Goal: Obtain resource: Download file/media

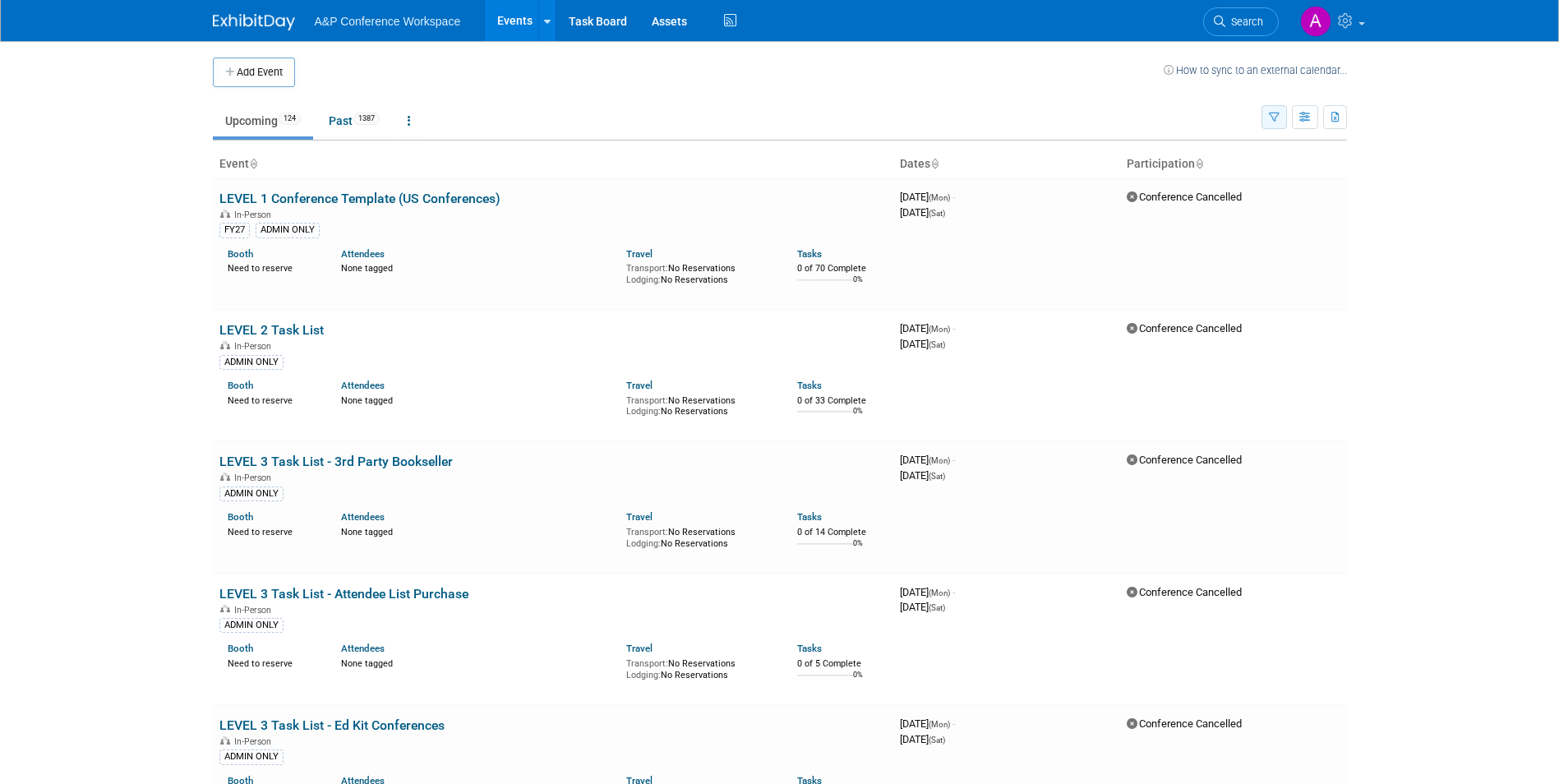
click at [1265, 115] on button "button" at bounding box center [1275, 117] width 25 height 24
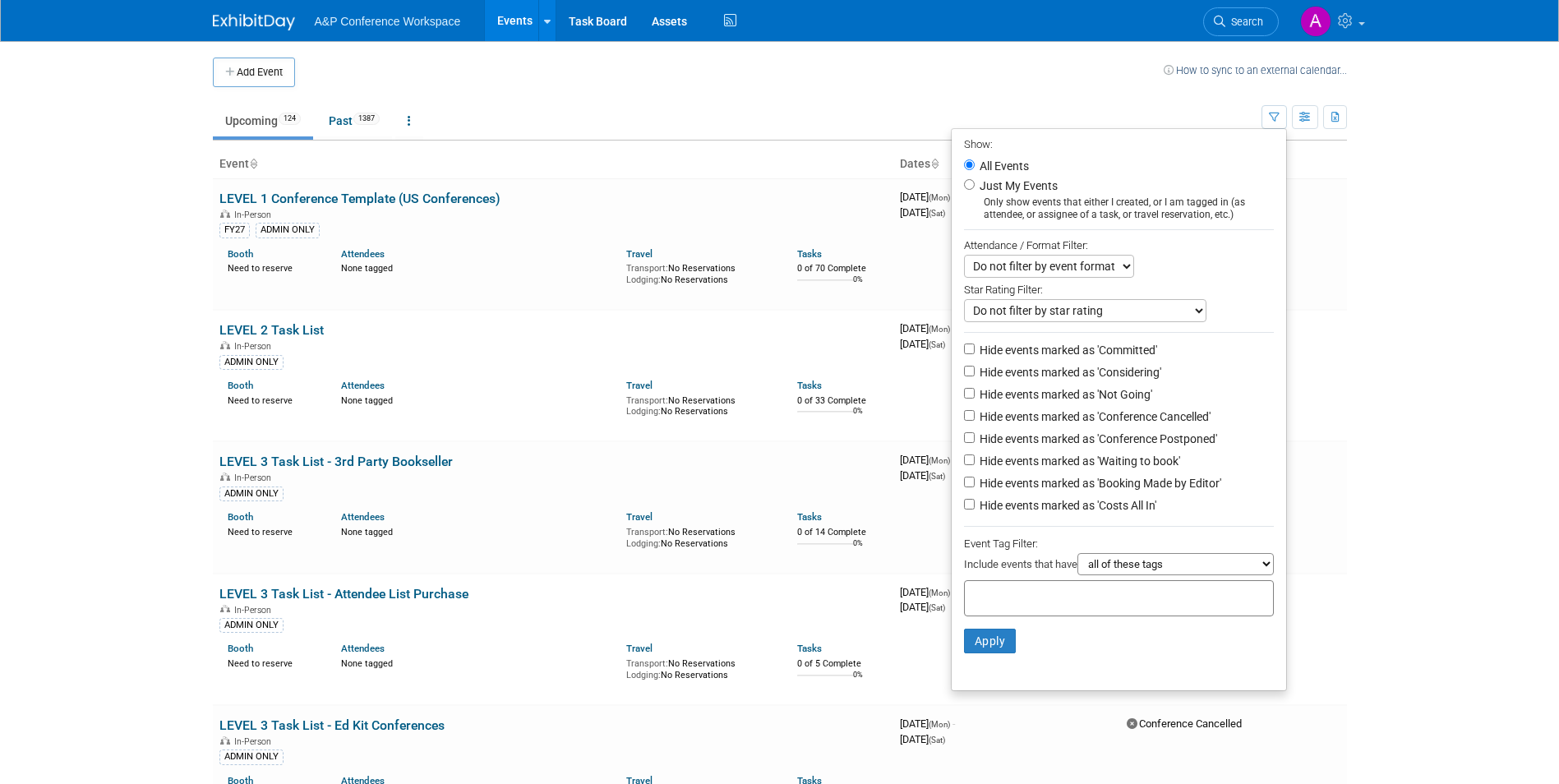
click at [502, 115] on ul "Upcoming 124 Past 1387 All Events 1511 Past and Upcoming Grouped Annually Event…" at bounding box center [737, 122] width 1049 height 37
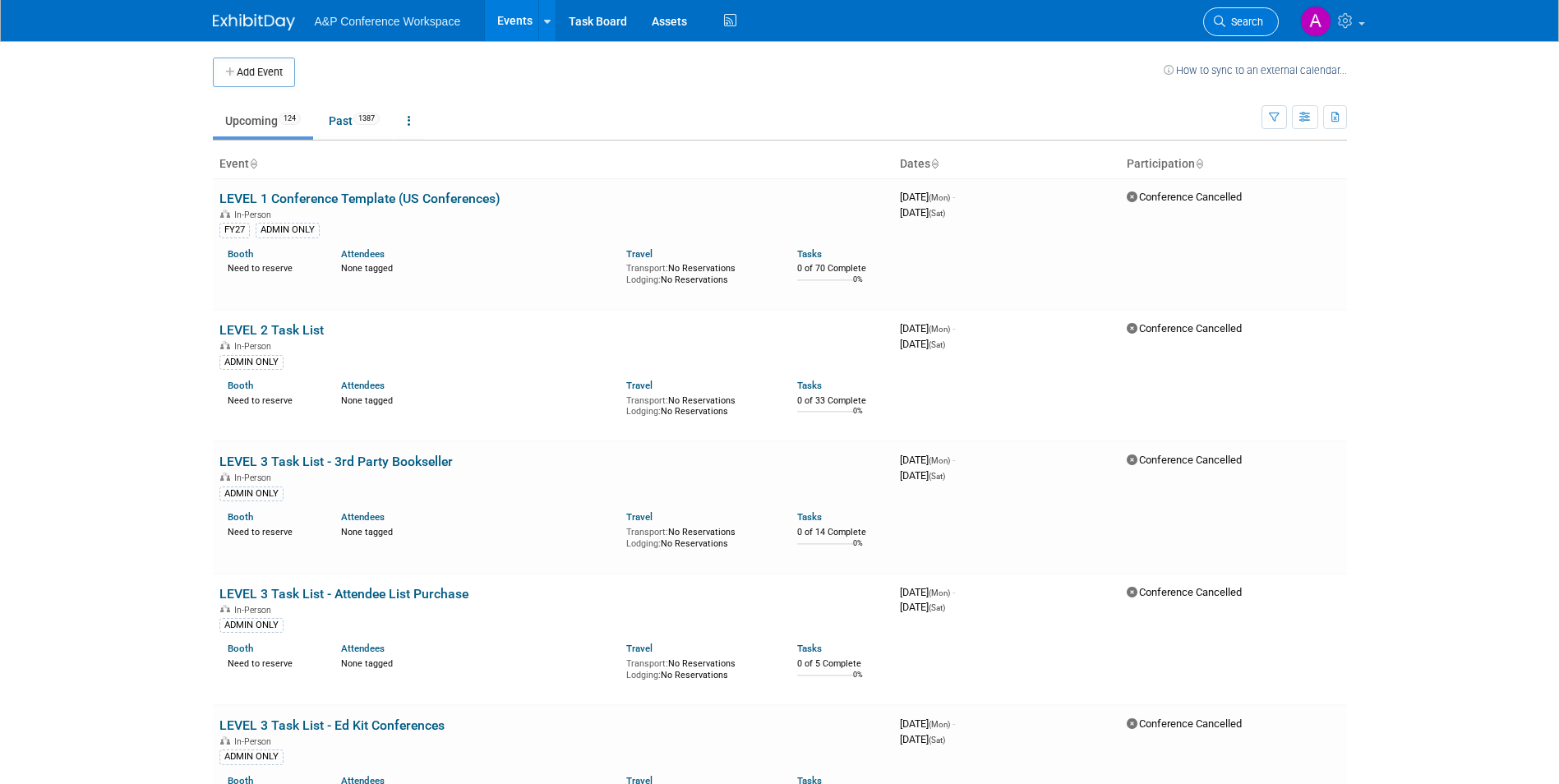
click at [1230, 17] on span "Search" at bounding box center [1244, 21] width 38 height 13
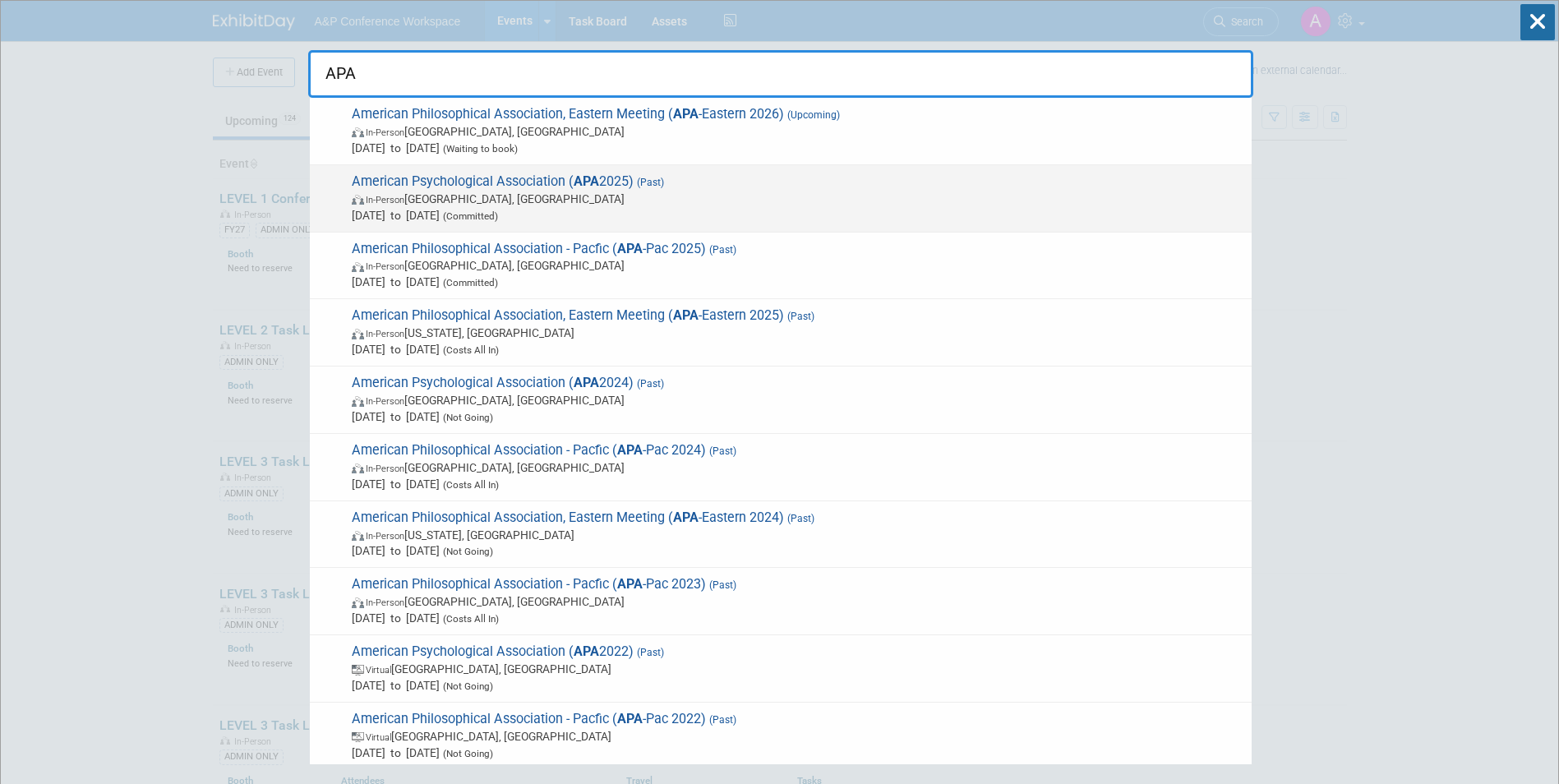
type input "APA"
click at [457, 199] on span "In-Person Denver, CO" at bounding box center [798, 199] width 892 height 16
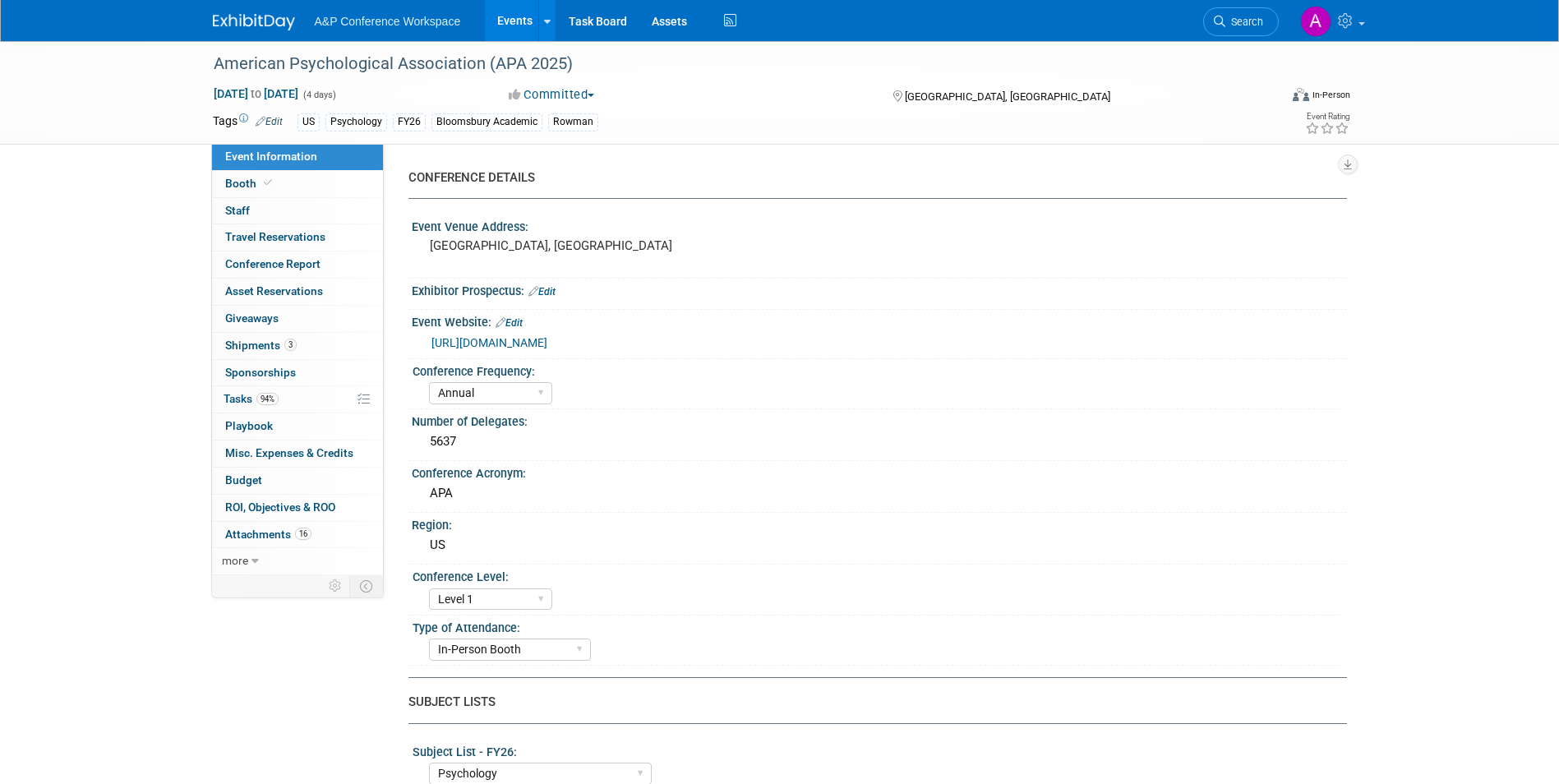
select select "Annual"
select select "Level 1"
select select "In-Person Booth"
select select "Psychology"
select select "Bloomsbury Academic"
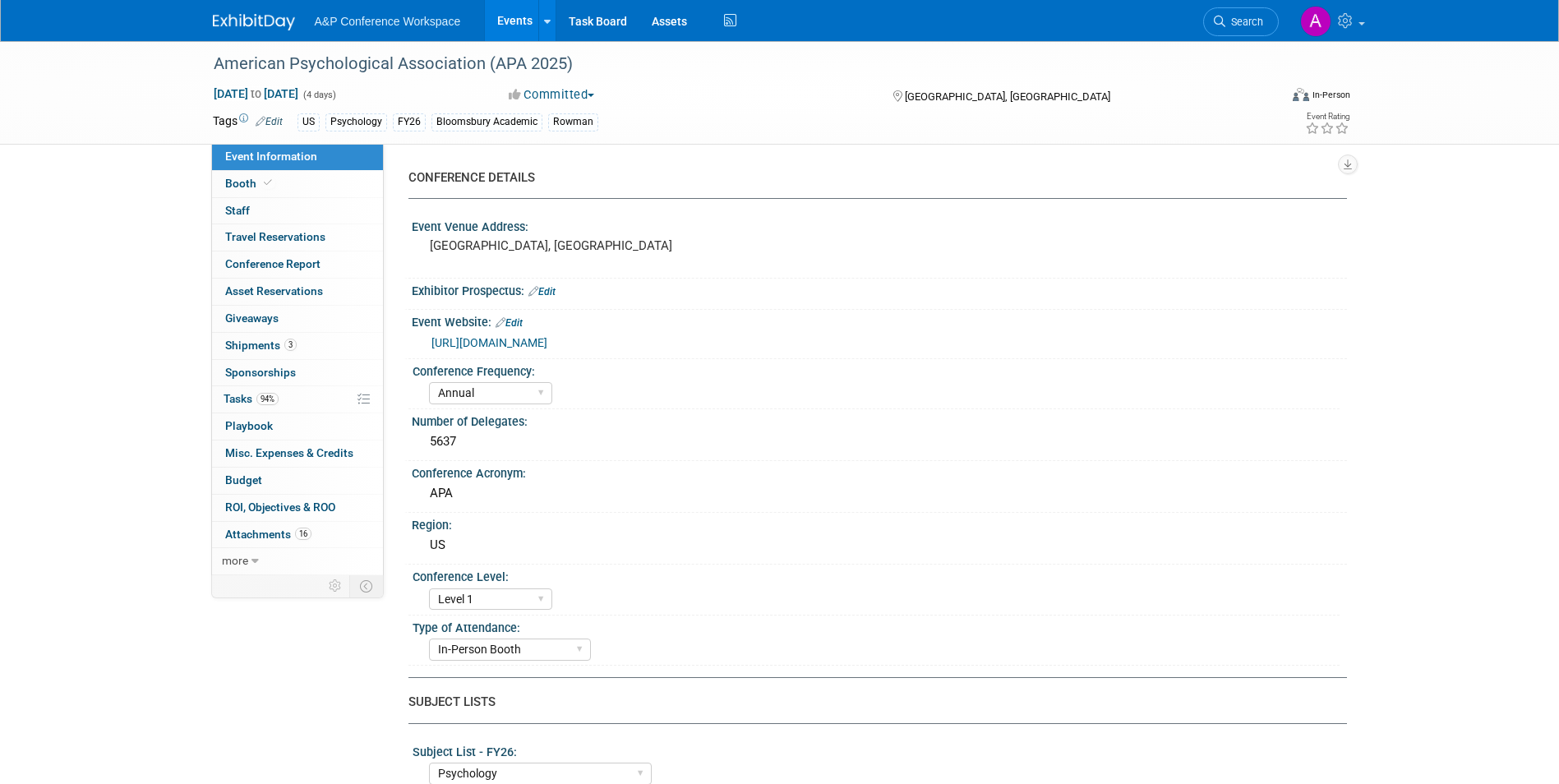
select select "[PERSON_NAME]"
select select "Networking/Commissioning"
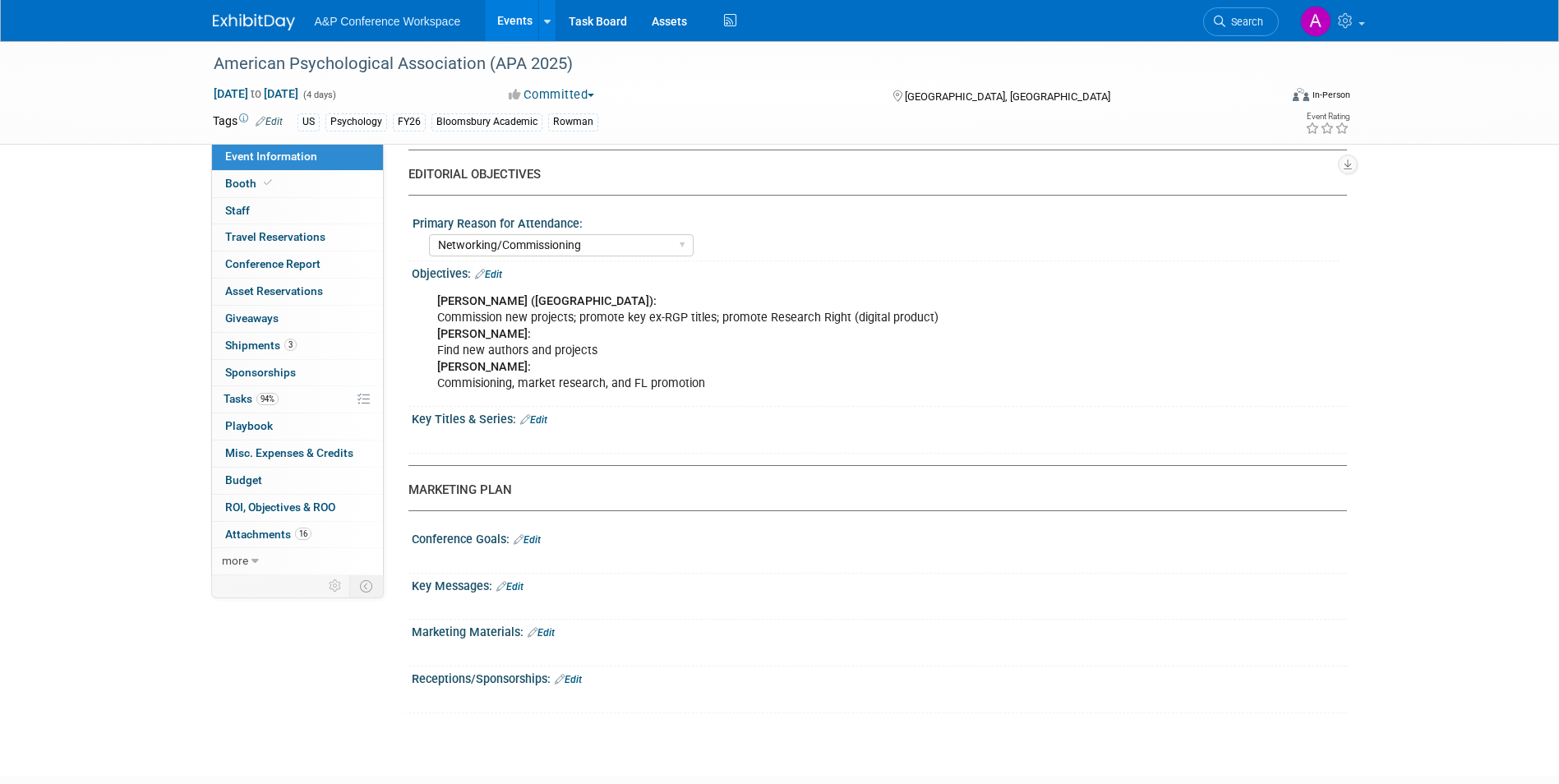
scroll to position [1561, 0]
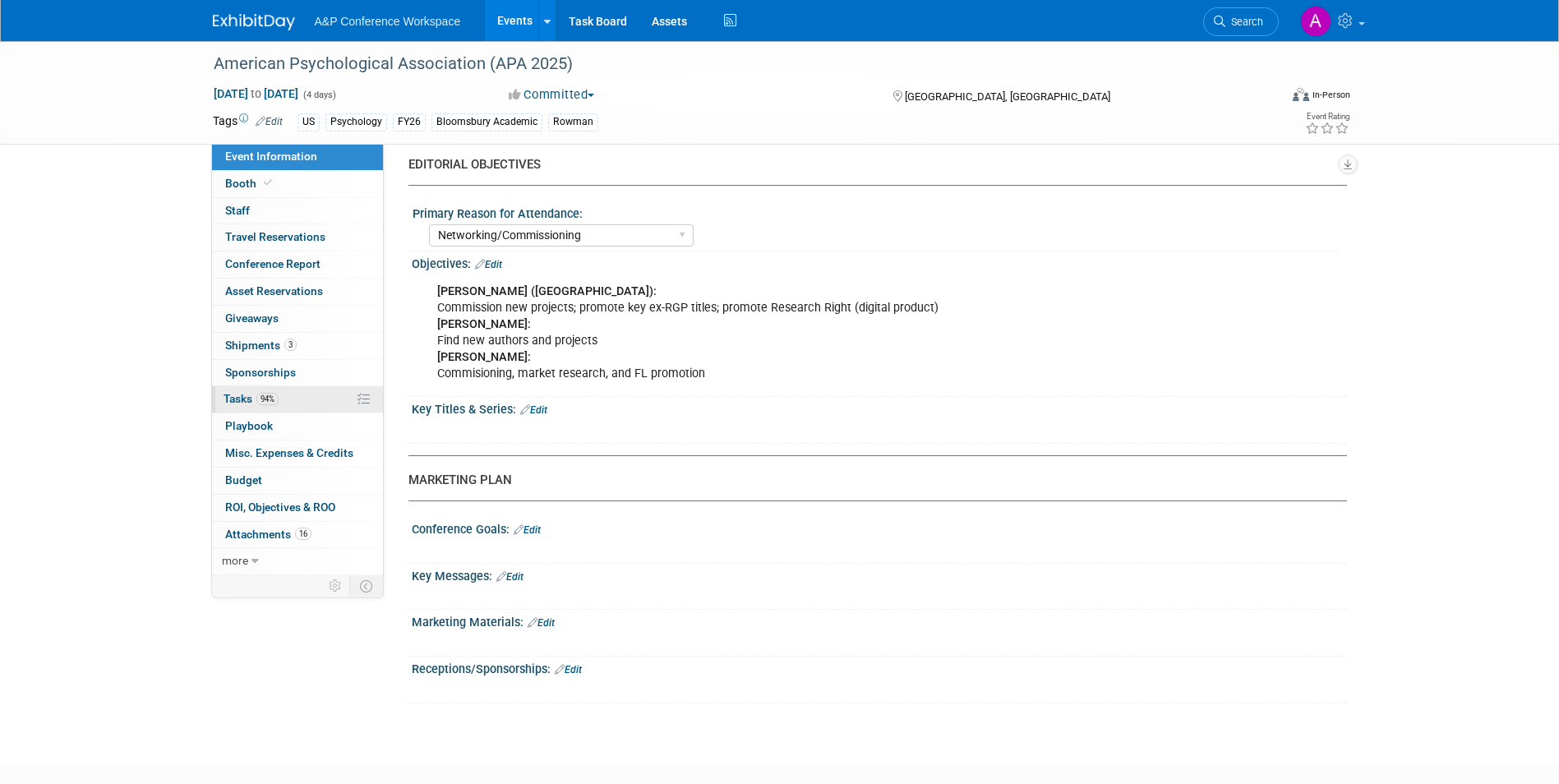
click at [271, 394] on span "94%" at bounding box center [267, 399] width 22 height 13
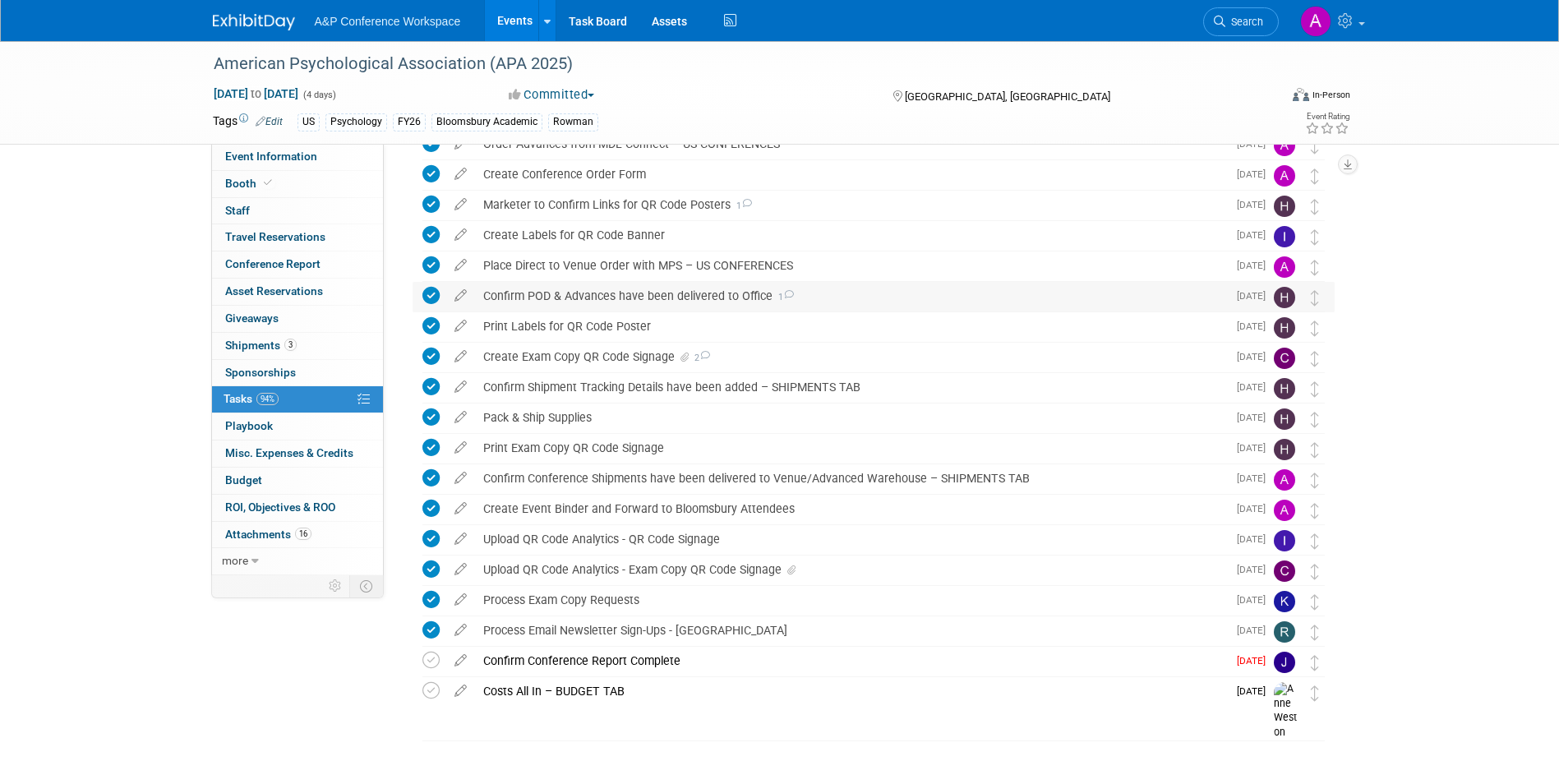
scroll to position [594, 0]
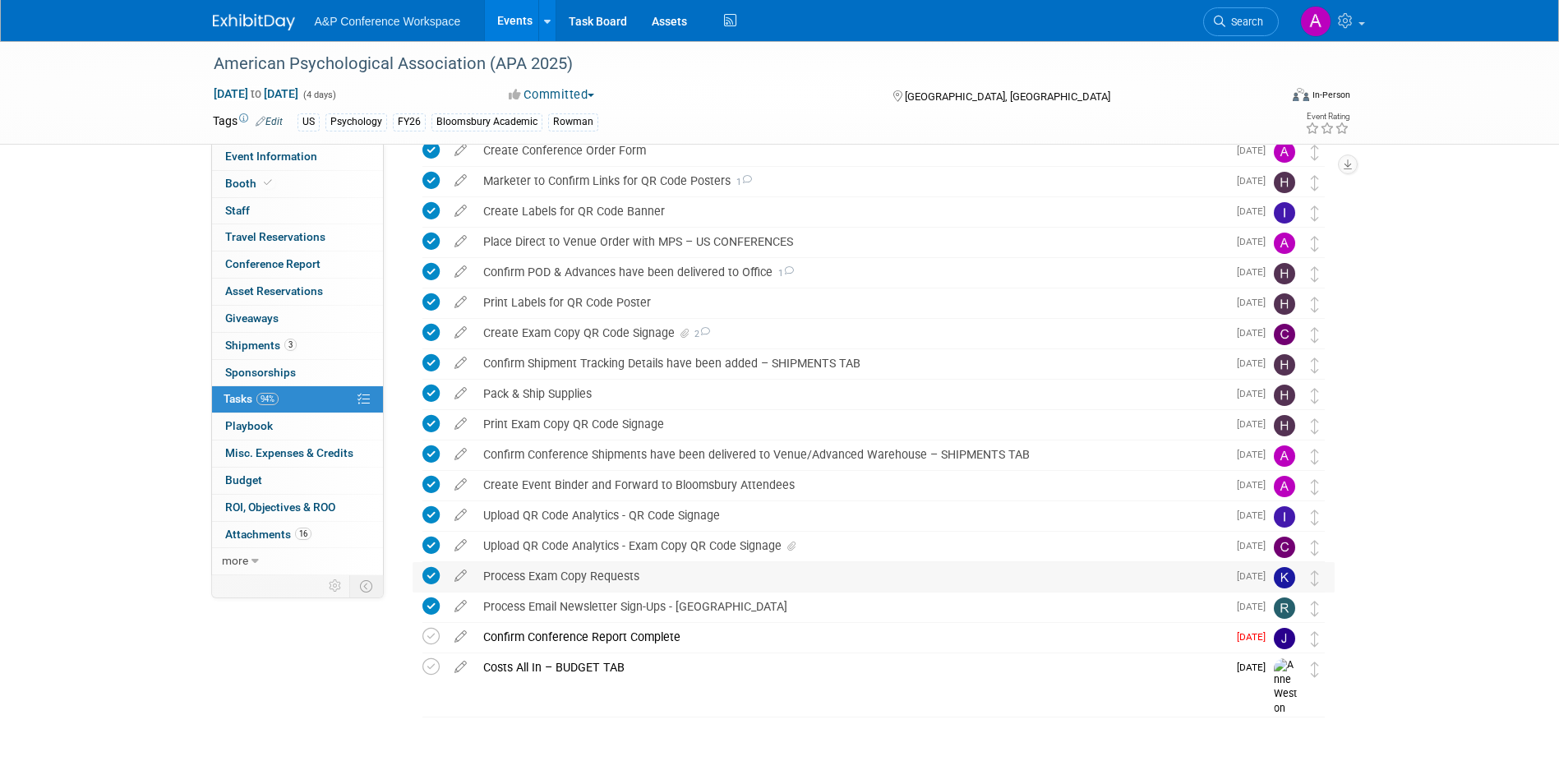
click at [607, 573] on div "Process Exam Copy Requests" at bounding box center [851, 575] width 752 height 28
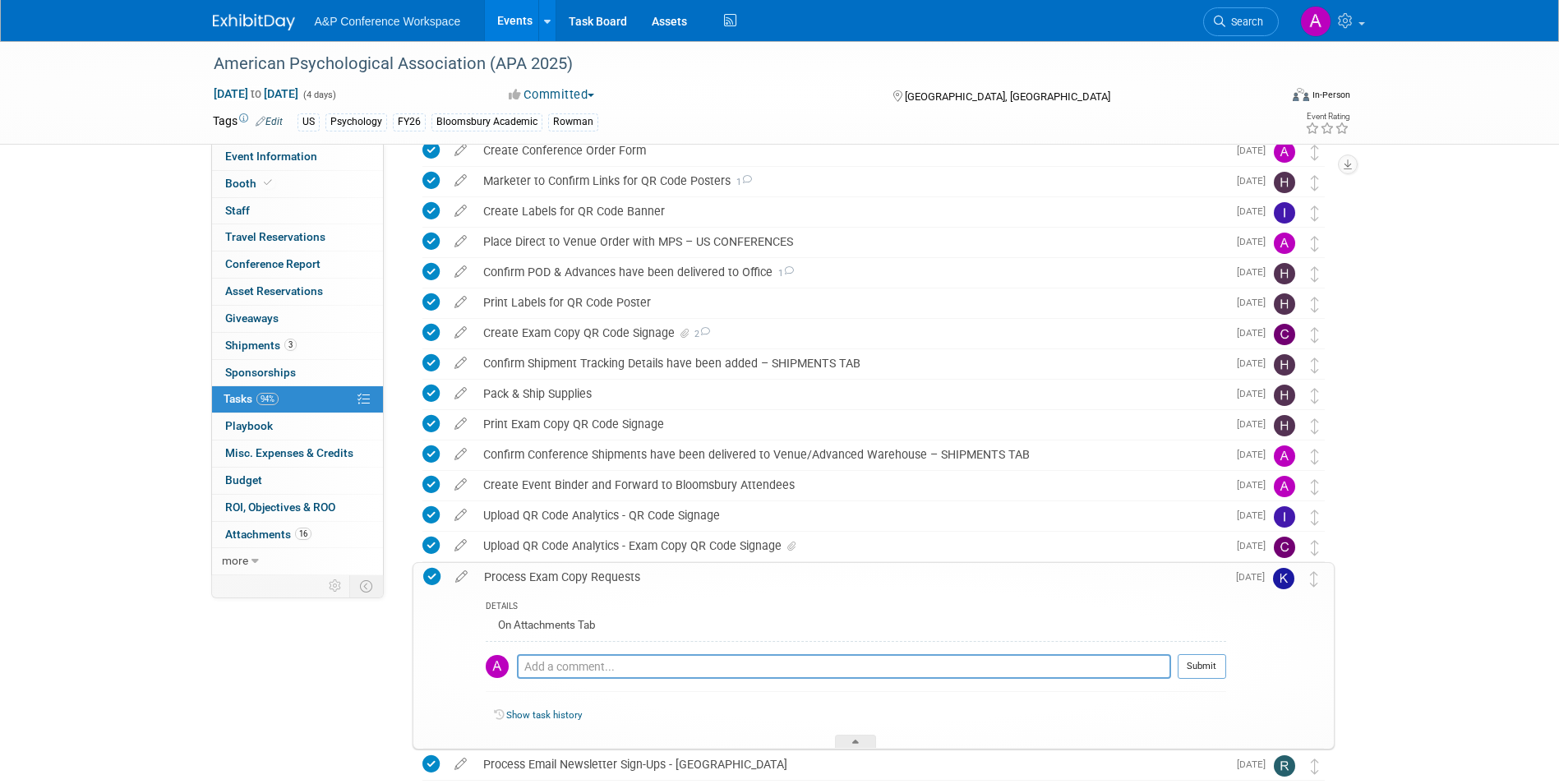
click at [524, 579] on div "Process Exam Copy Requests" at bounding box center [851, 576] width 750 height 28
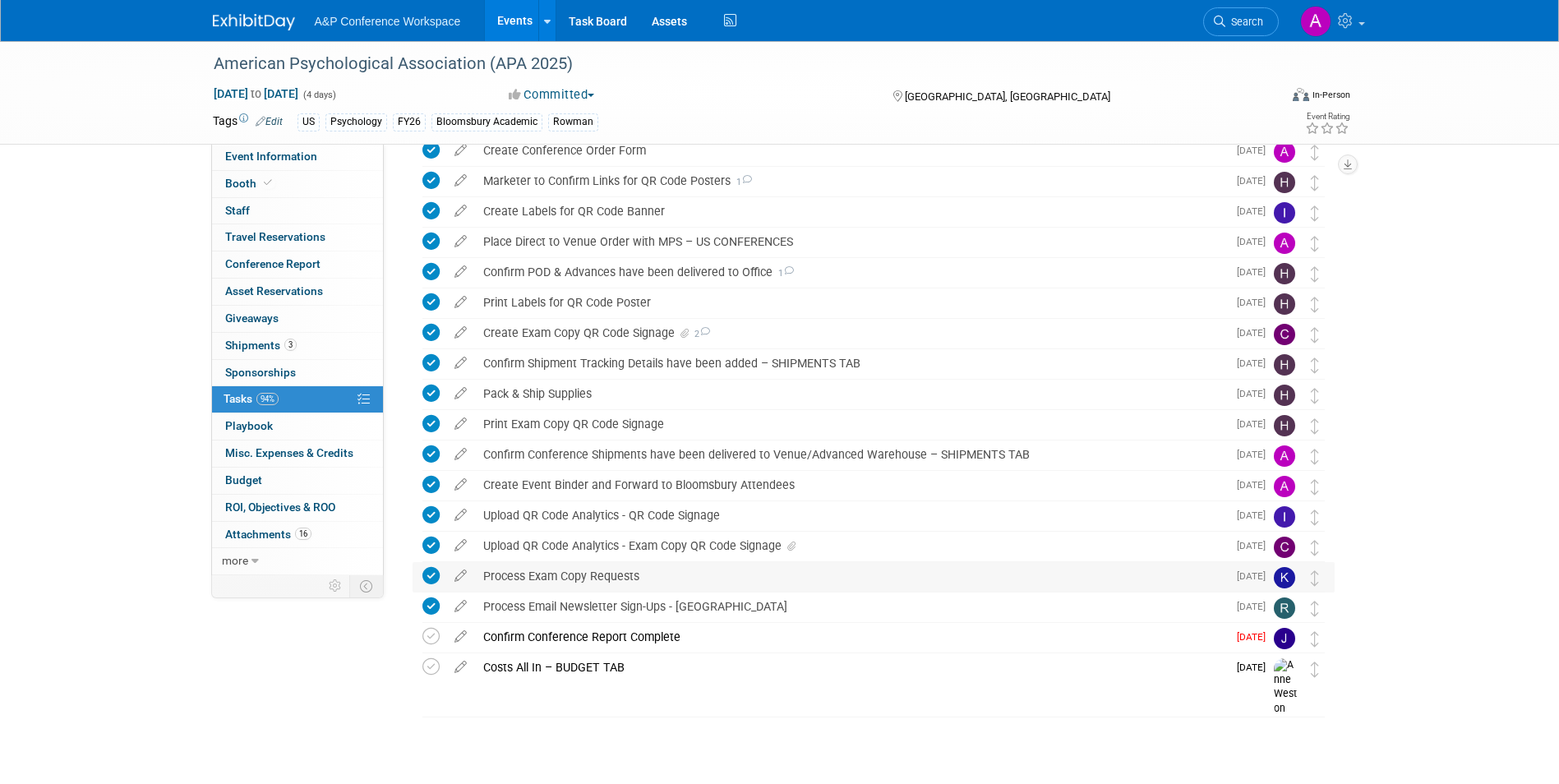
click at [609, 585] on div "Process Exam Copy Requests" at bounding box center [851, 575] width 752 height 28
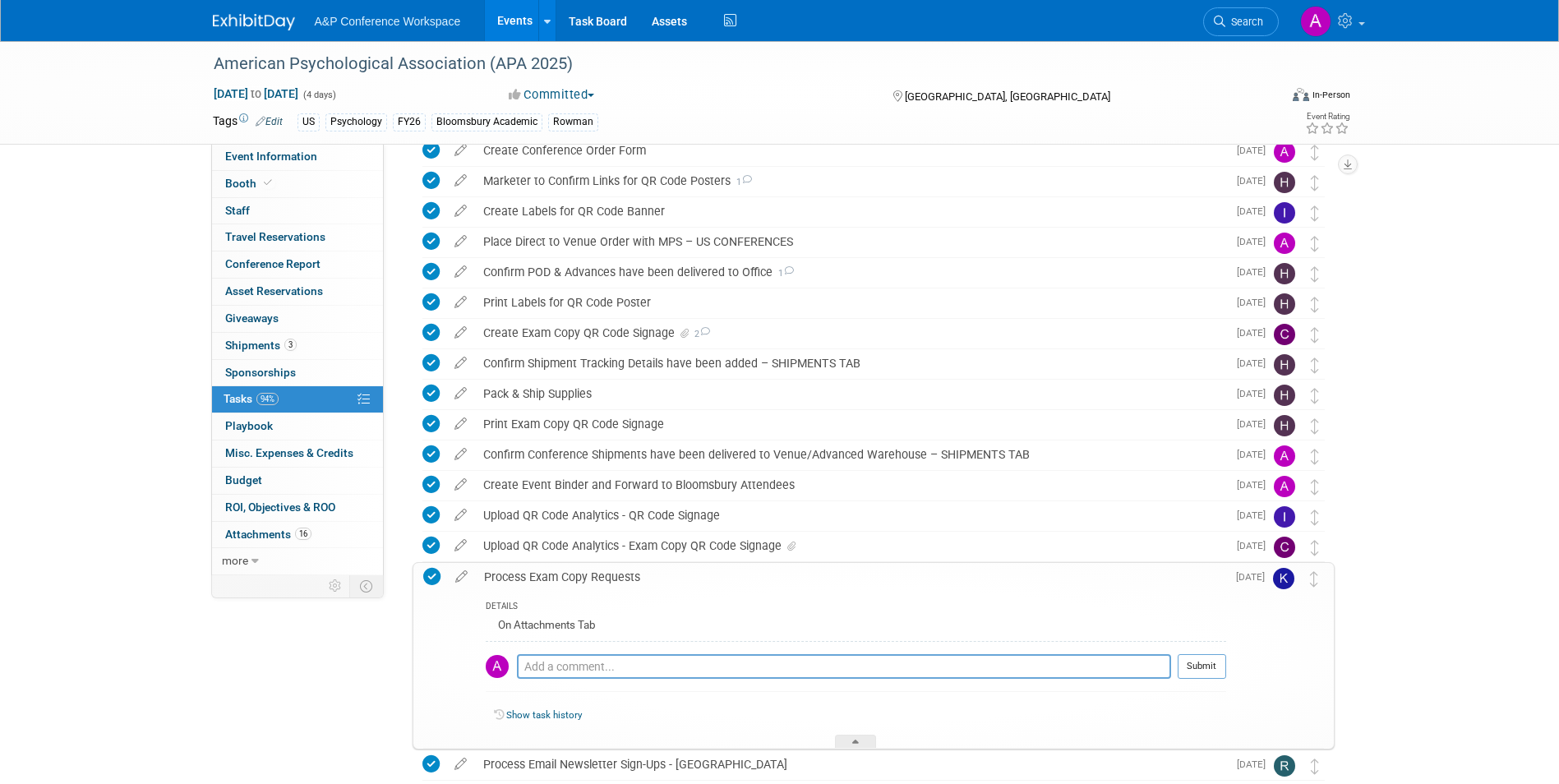
click at [1285, 576] on img at bounding box center [1283, 578] width 21 height 21
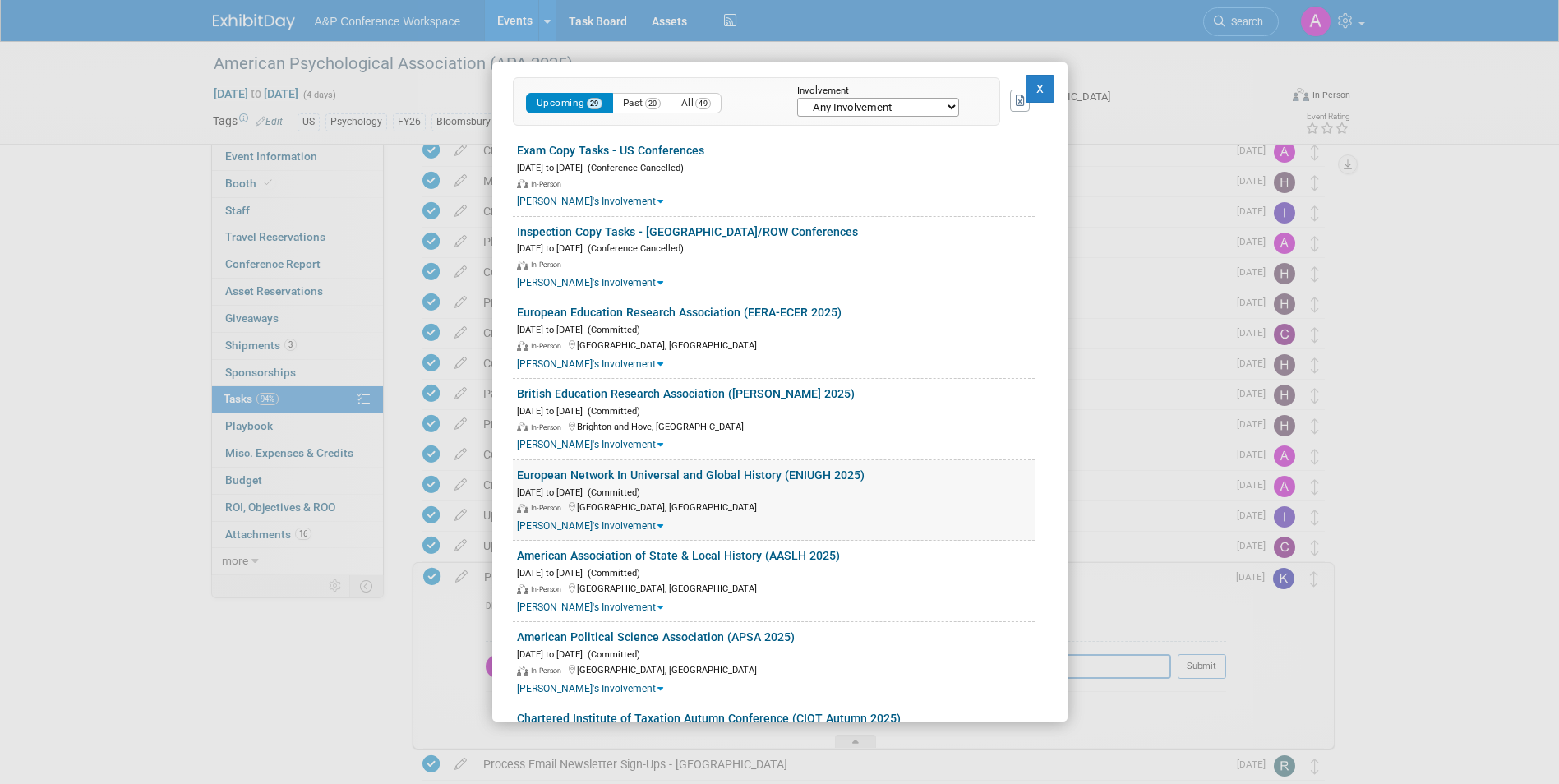
scroll to position [0, 0]
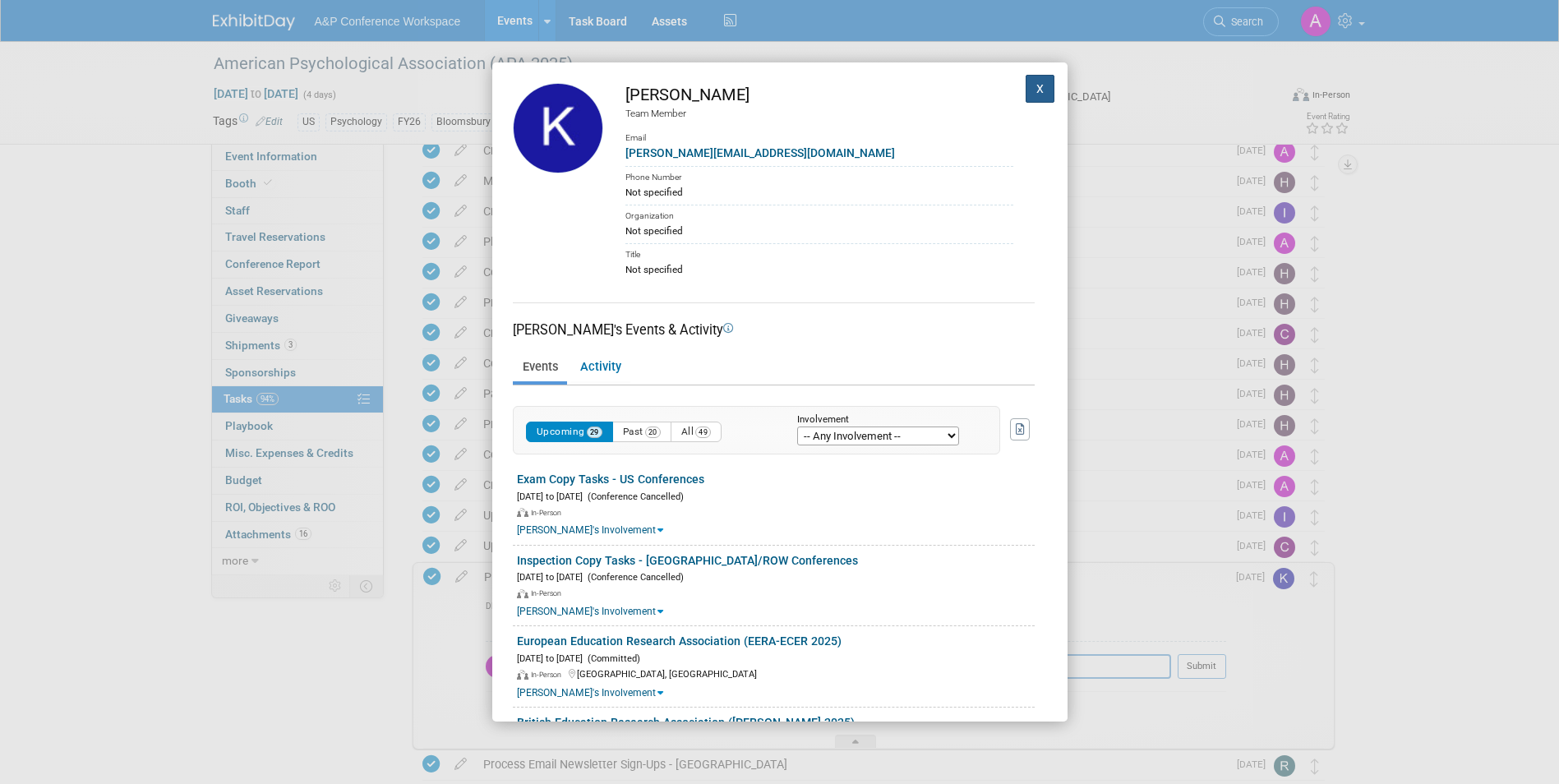
click at [1029, 85] on button "X" at bounding box center [1040, 88] width 30 height 28
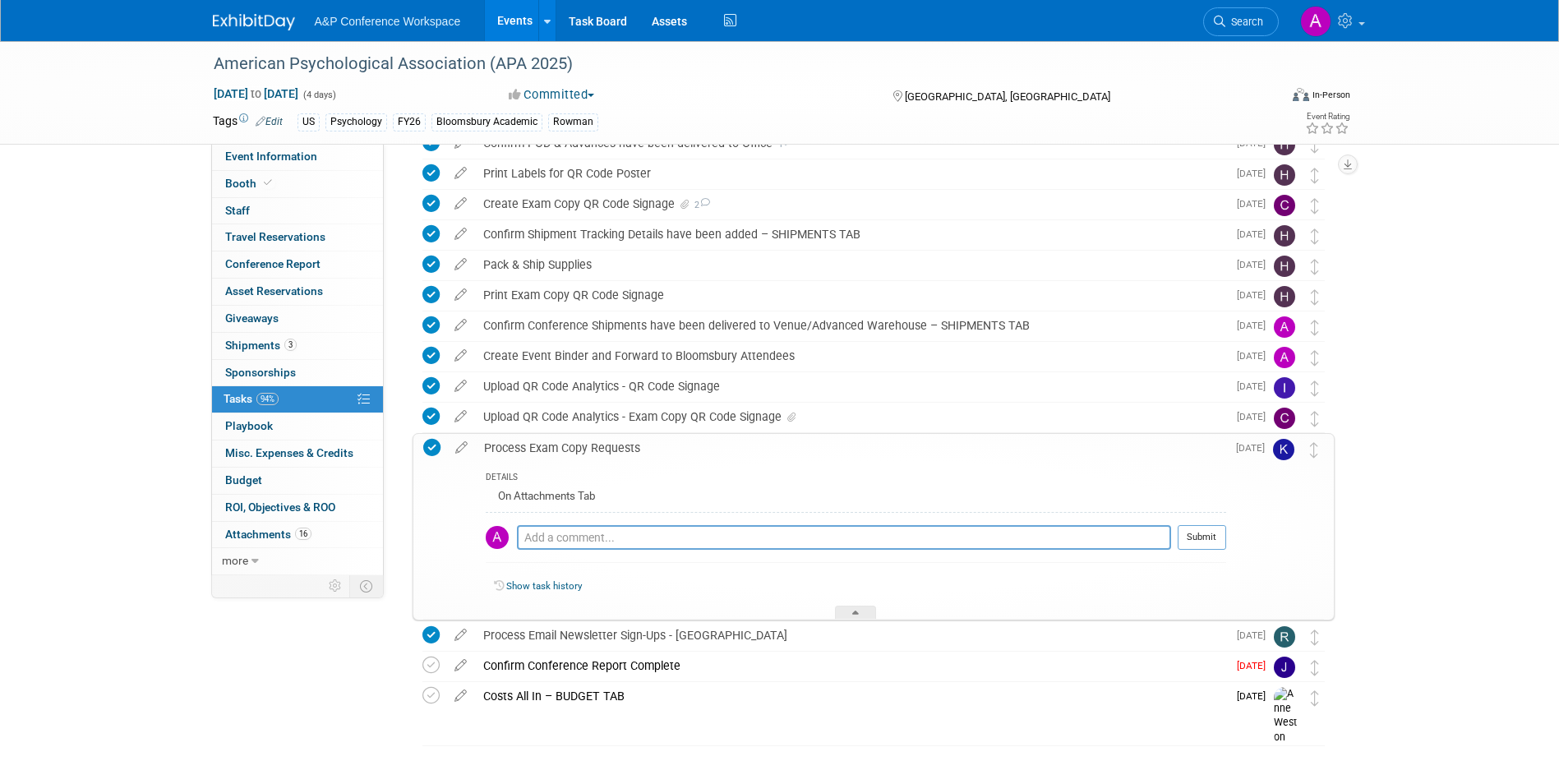
scroll to position [722, 0]
click at [278, 531] on span "Attachments 16" at bounding box center [268, 534] width 87 height 13
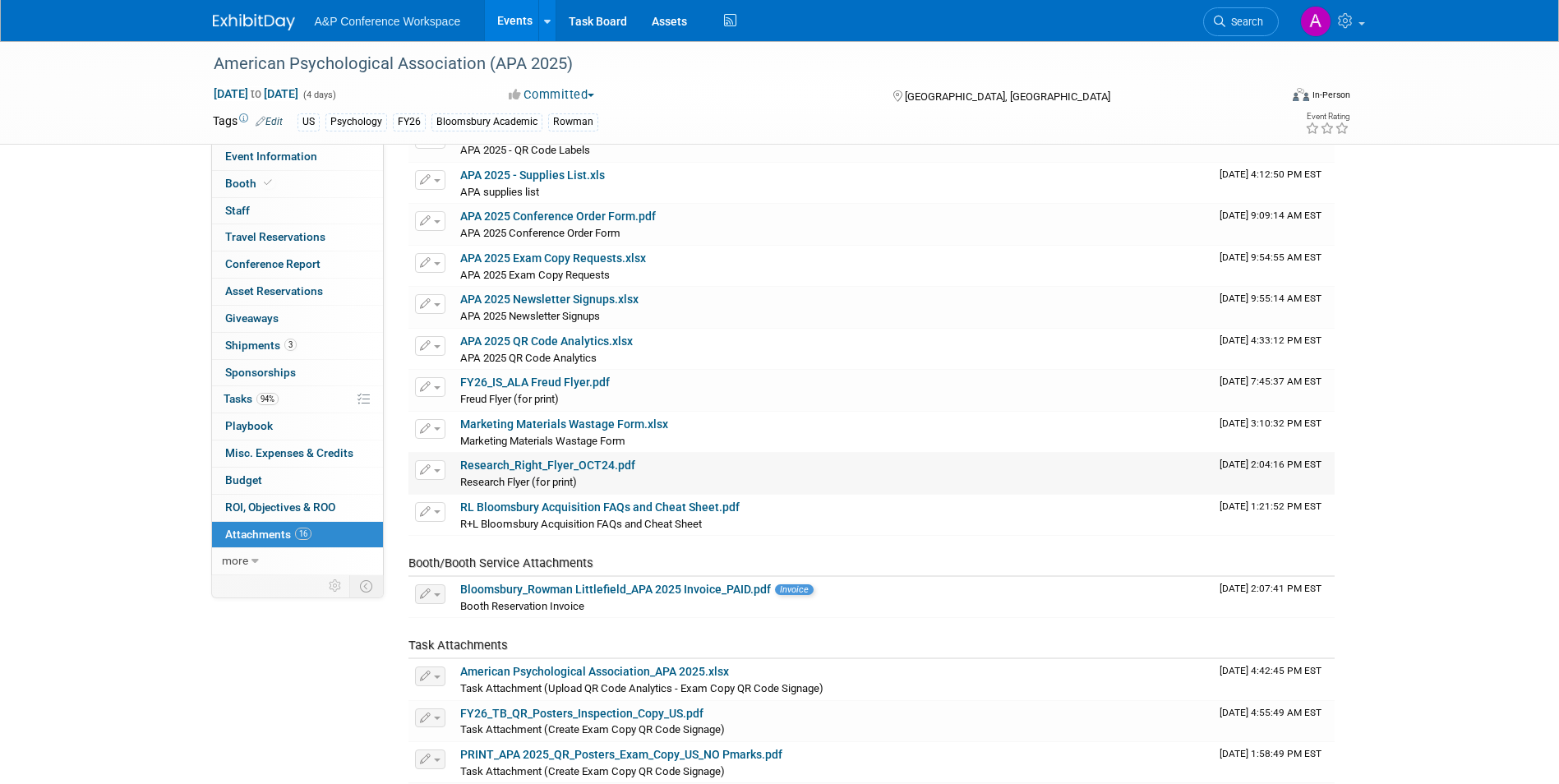
scroll to position [247, 0]
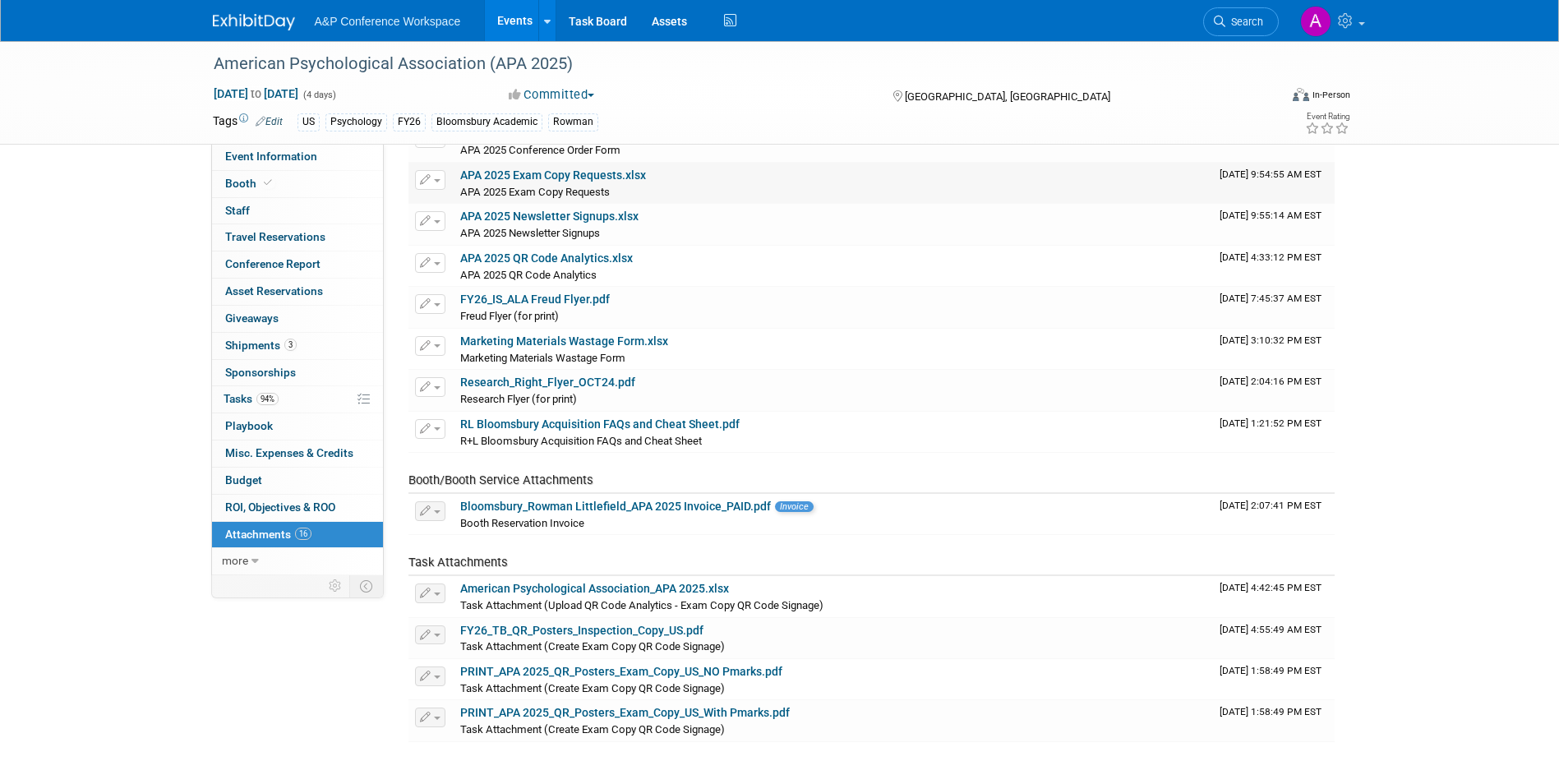
click at [436, 180] on span "button" at bounding box center [437, 181] width 7 height 3
click at [465, 204] on link "Download" at bounding box center [488, 205] width 144 height 23
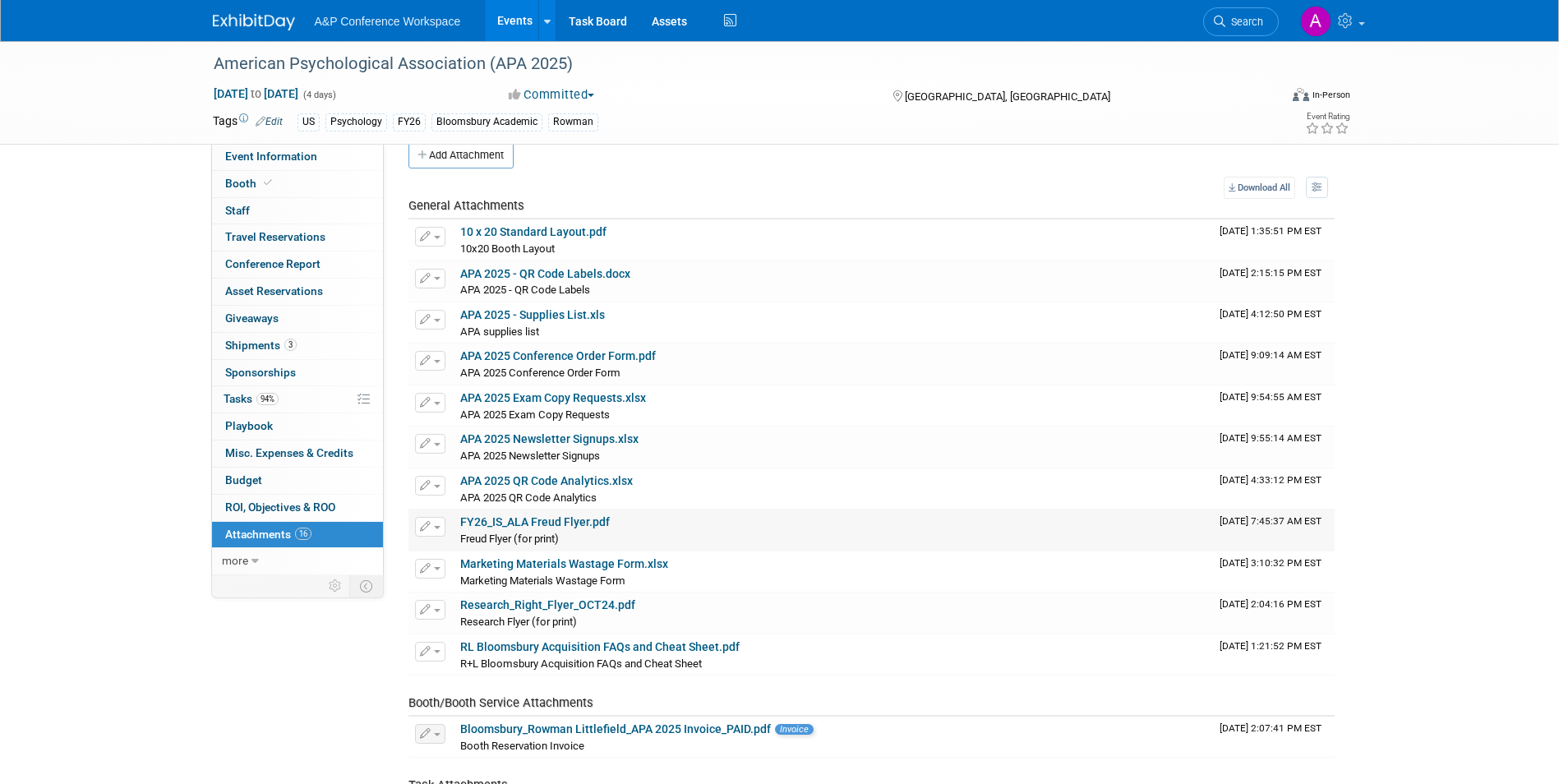
scroll to position [0, 0]
